Goal: Find contact information: Find contact information

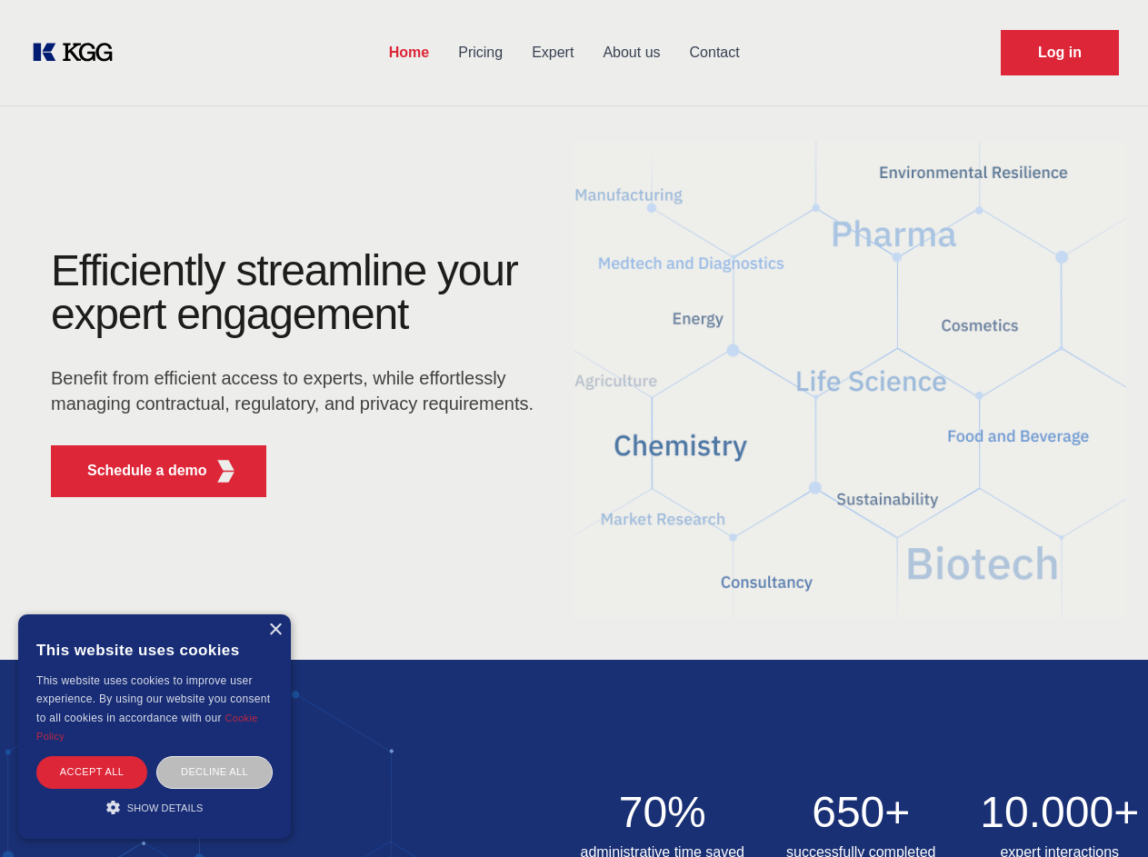
click at [573, 428] on div "Efficiently streamline your expert engagement Benefit from efficient access to …" at bounding box center [298, 380] width 553 height 263
click at [136, 471] on p "Schedule a demo" at bounding box center [147, 471] width 120 height 22
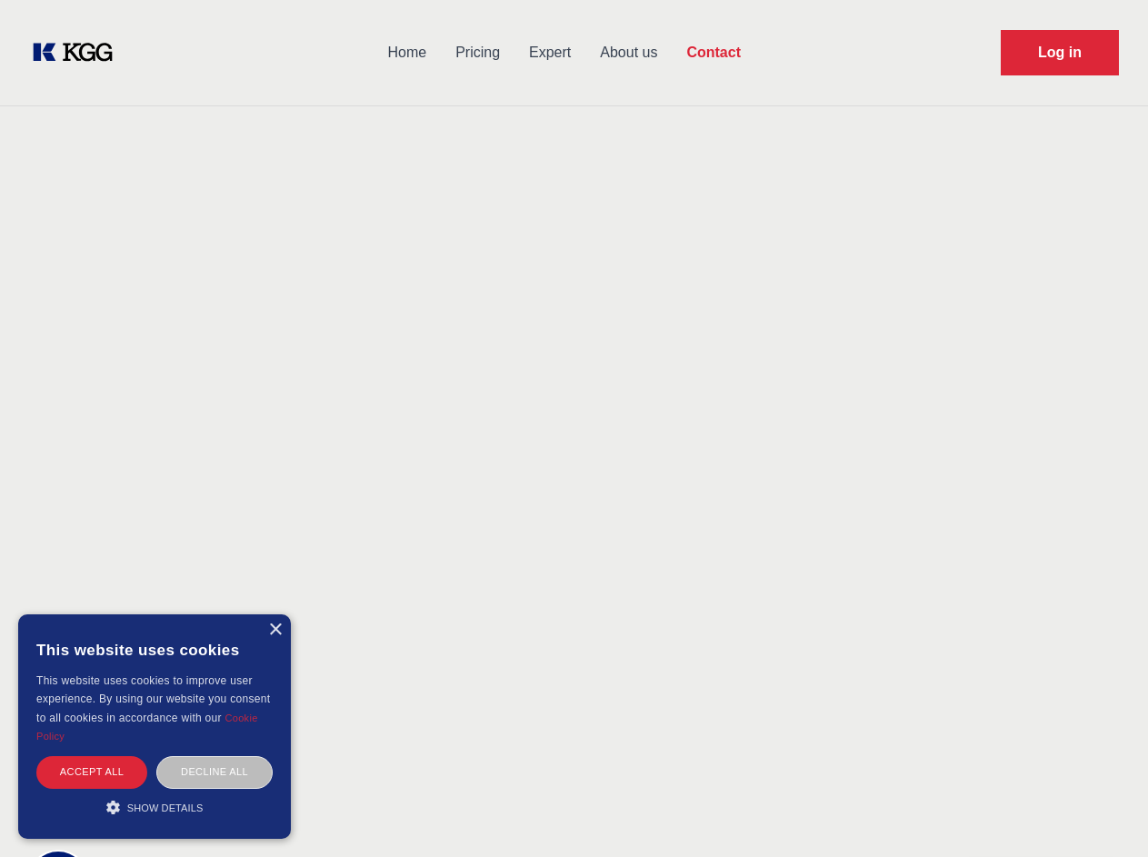
click at [274, 630] on div "× This website uses cookies This website uses cookies to improve user experienc…" at bounding box center [154, 726] width 273 height 224
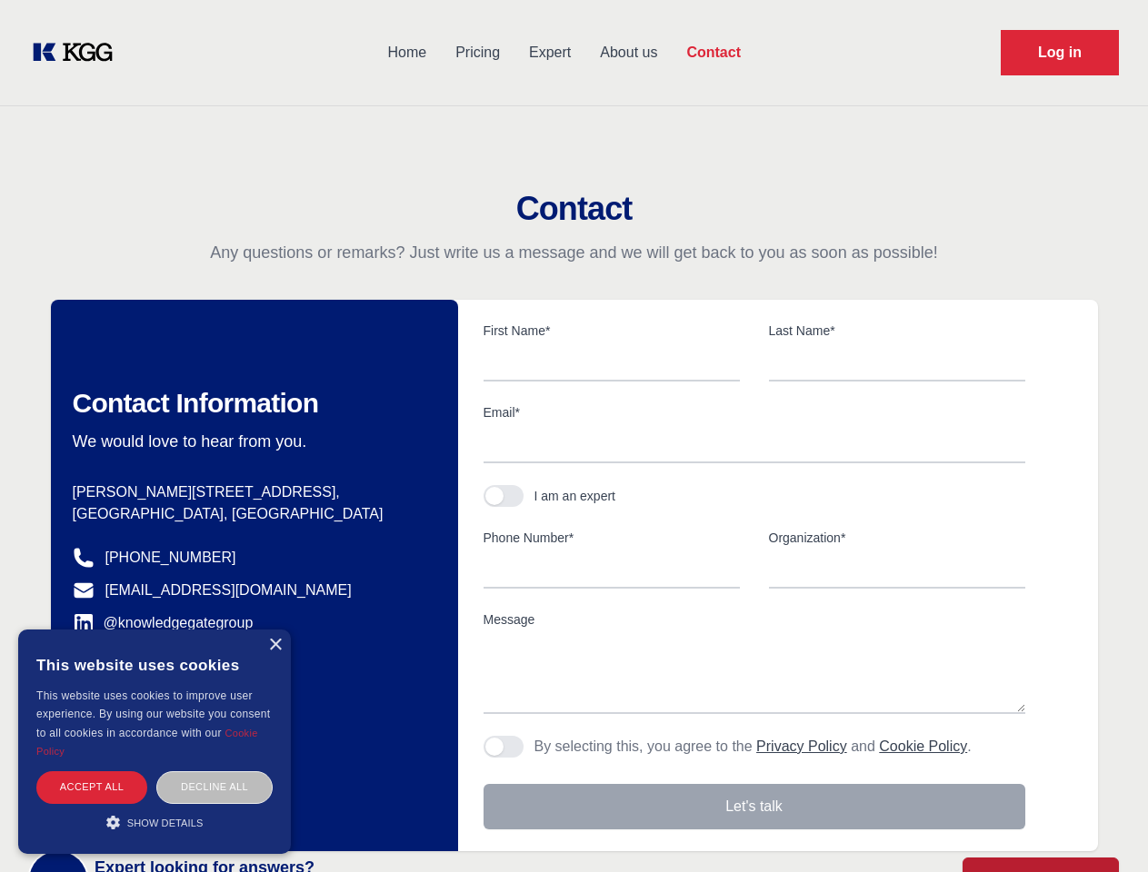
click at [92, 772] on div "Accept all" at bounding box center [91, 788] width 111 height 32
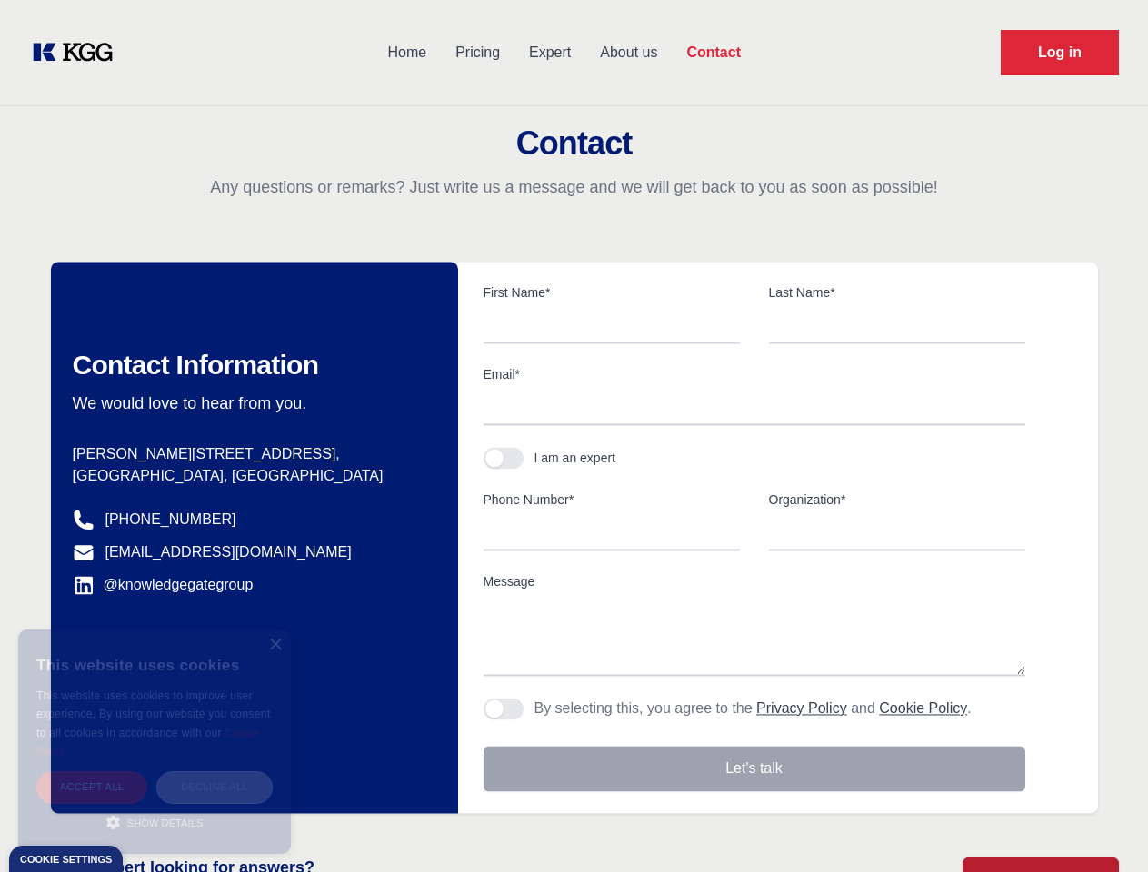
click at [214, 772] on div "Decline all" at bounding box center [214, 788] width 116 height 32
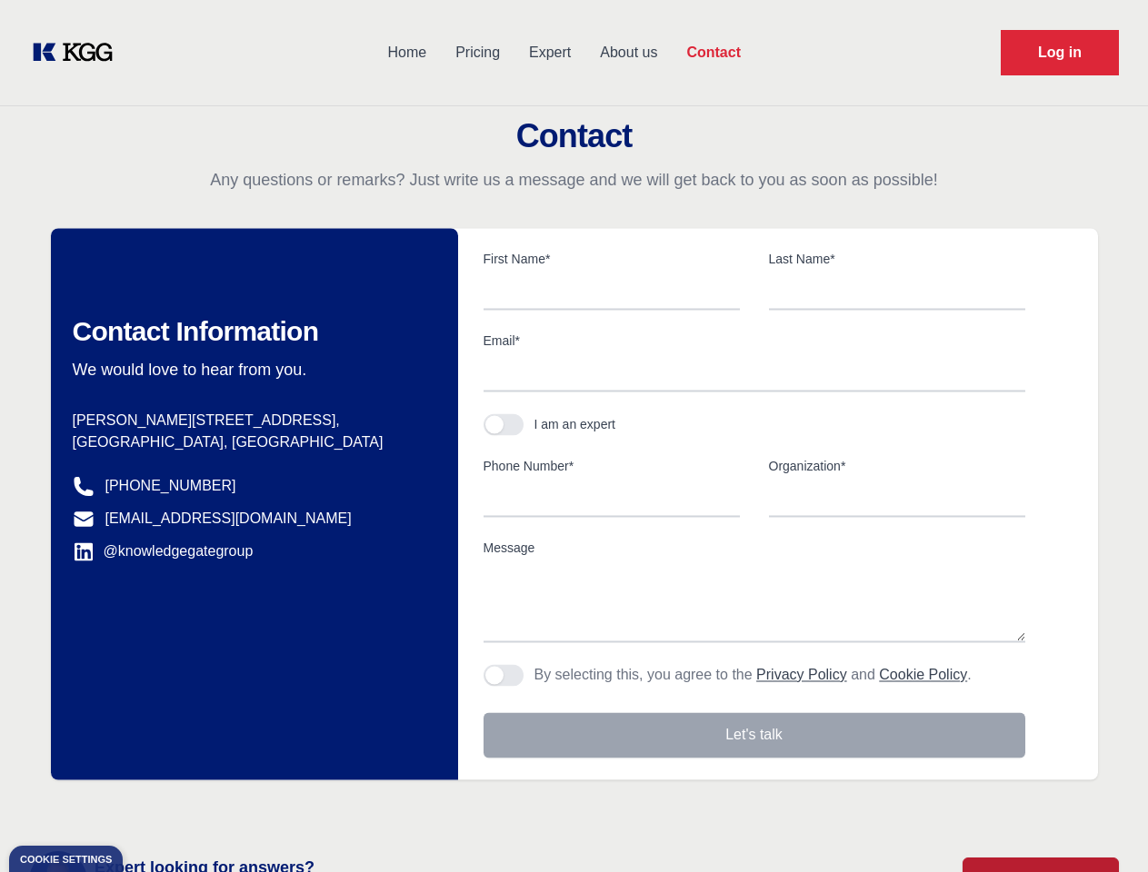
click at [154, 807] on main "Contact Any questions or remarks? Just write us a message and we will get back …" at bounding box center [574, 473] width 1148 height 946
